Goal: Transaction & Acquisition: Purchase product/service

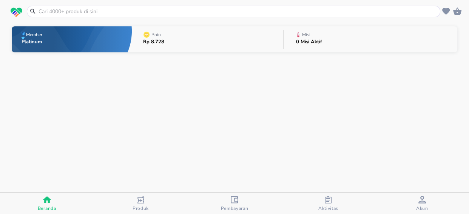
click at [125, 11] on input "text" at bounding box center [238, 12] width 400 height 8
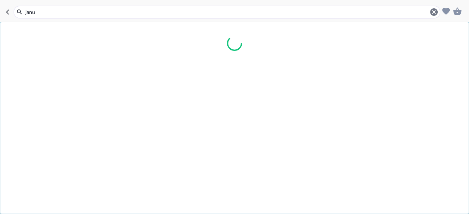
type input "janum"
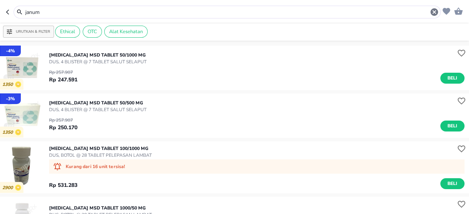
click at [94, 105] on p "JANUMET MSD TABLET 50/500 MG" at bounding box center [97, 103] width 97 height 7
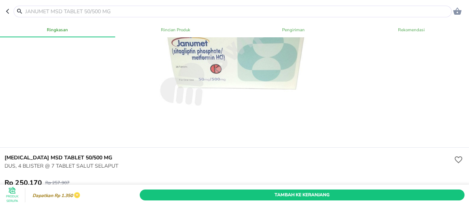
scroll to position [171, 0]
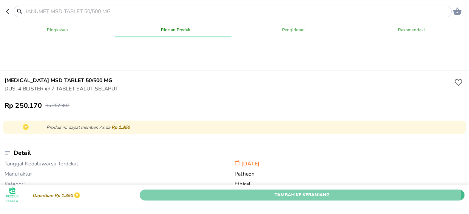
click at [285, 191] on span "Tambah Ke Keranjang" at bounding box center [301, 195] width 313 height 8
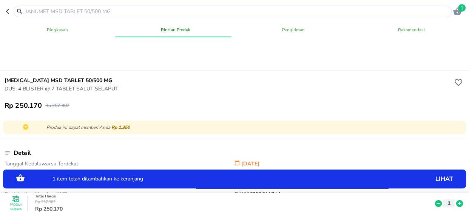
scroll to position [240, 0]
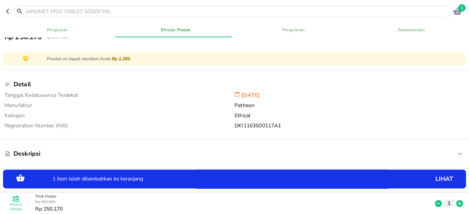
click at [454, 200] on icon at bounding box center [459, 204] width 10 height 8
click at [462, 5] on span "2" at bounding box center [462, 8] width 8 height 8
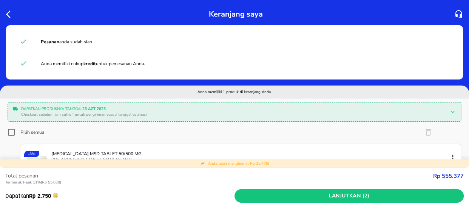
scroll to position [68, 0]
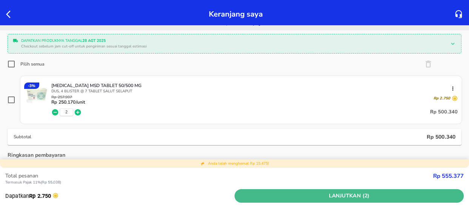
click at [327, 195] on span "Lanjutkan (2)" at bounding box center [348, 196] width 223 height 9
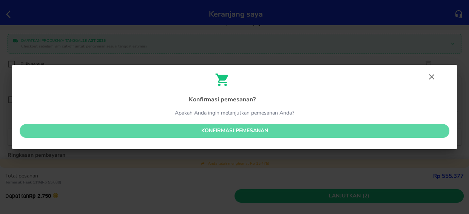
click at [266, 130] on span "Konfirmasi pemesanan" at bounding box center [234, 130] width 417 height 9
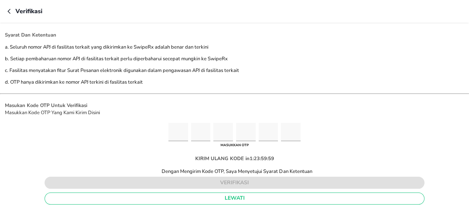
click at [179, 131] on input "Please enter OTP character 1" at bounding box center [178, 132] width 20 height 18
type input "6"
type input "1"
type input "5"
type input "7"
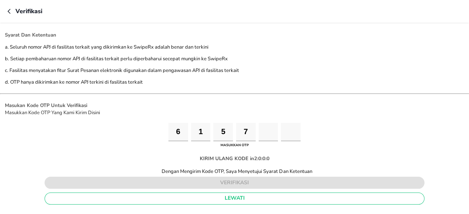
type input "3"
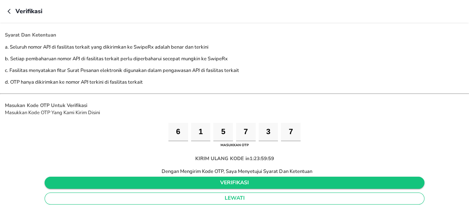
type input "7"
click at [237, 180] on span "verifikasi" at bounding box center [234, 182] width 367 height 9
